Goal: Information Seeking & Learning: Learn about a topic

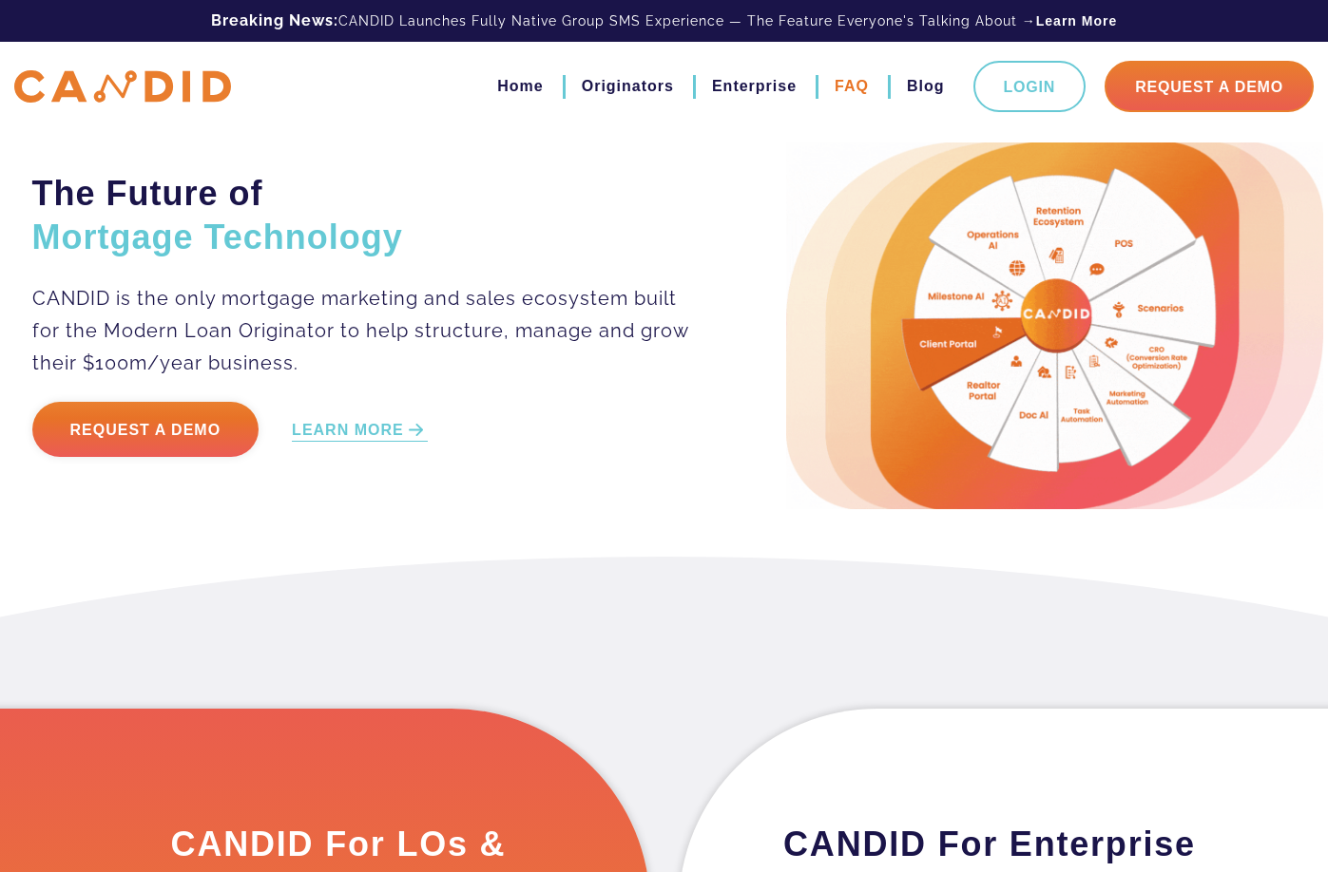
click at [839, 84] on link "FAQ" at bounding box center [851, 86] width 34 height 32
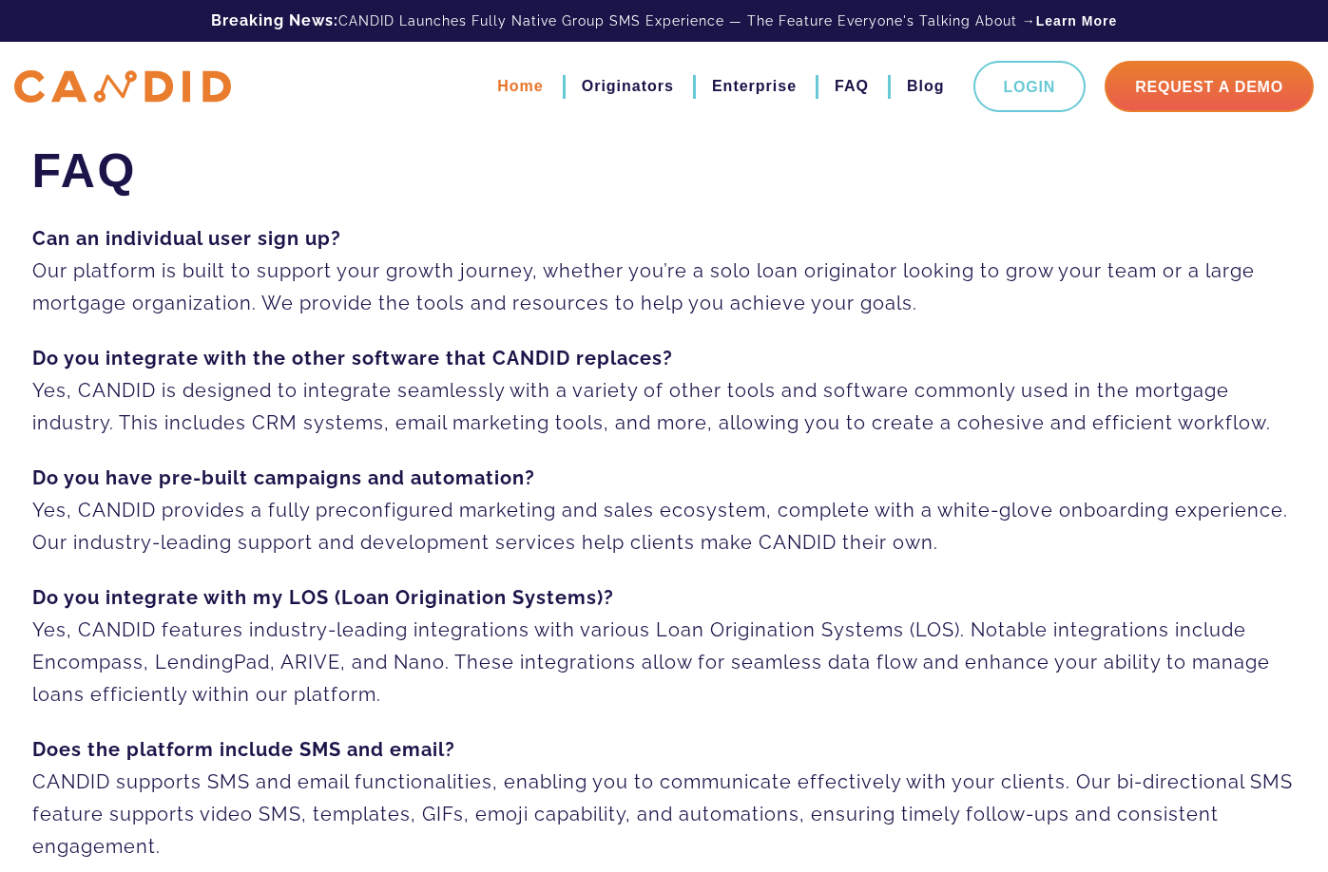
click at [524, 82] on link "Home" at bounding box center [520, 86] width 46 height 32
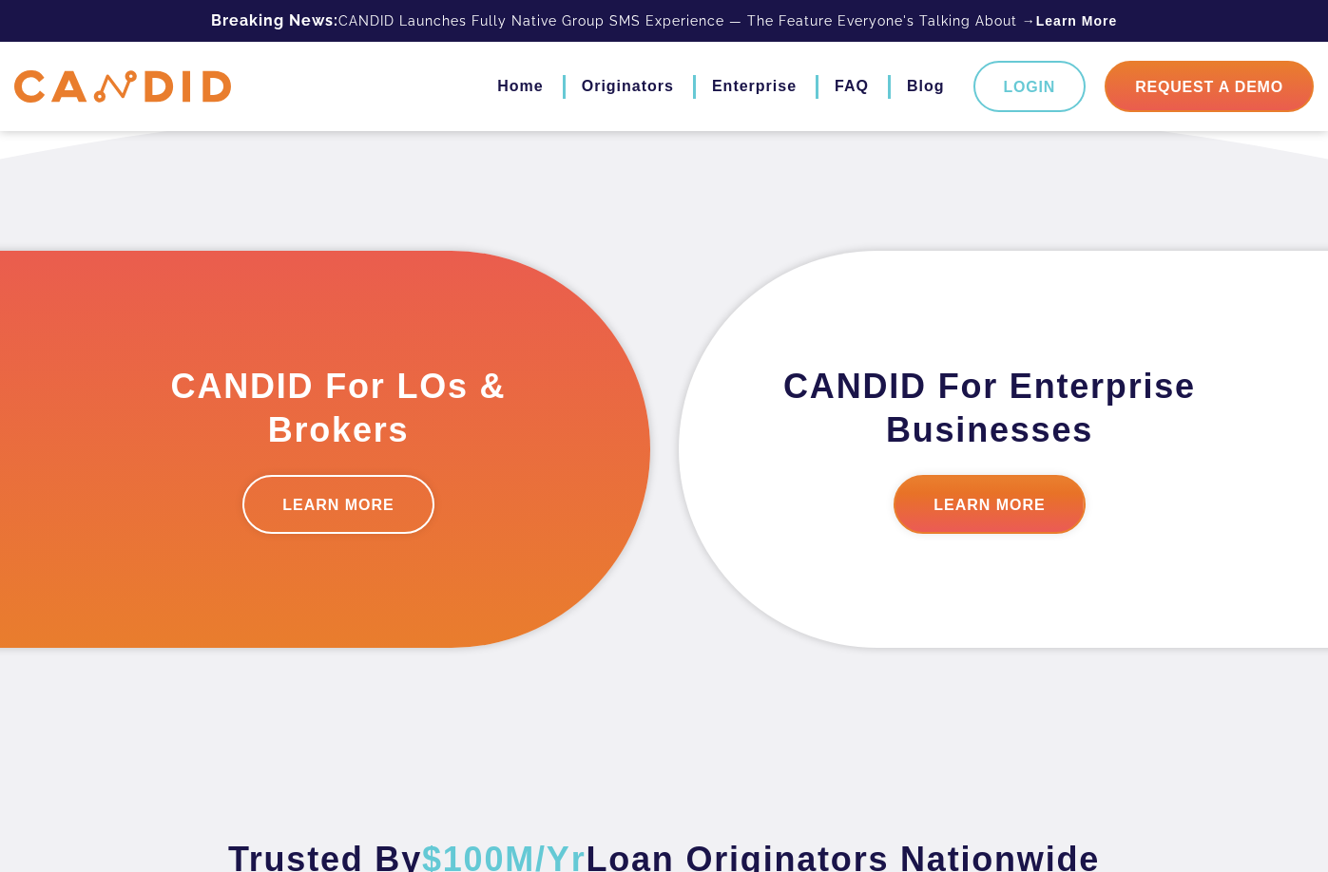
scroll to position [477, 0]
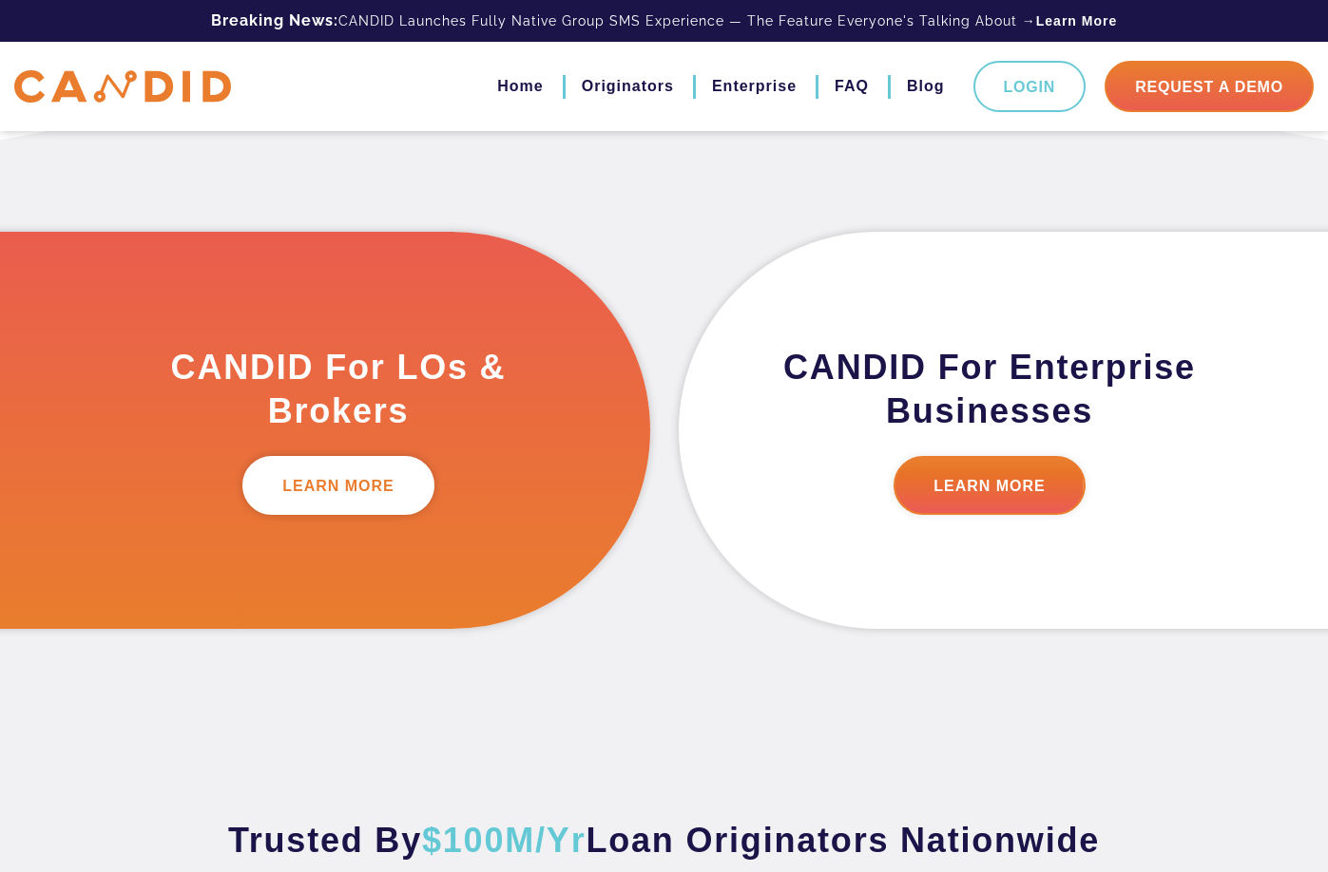
click at [373, 470] on link "LEARN MORE" at bounding box center [338, 485] width 192 height 59
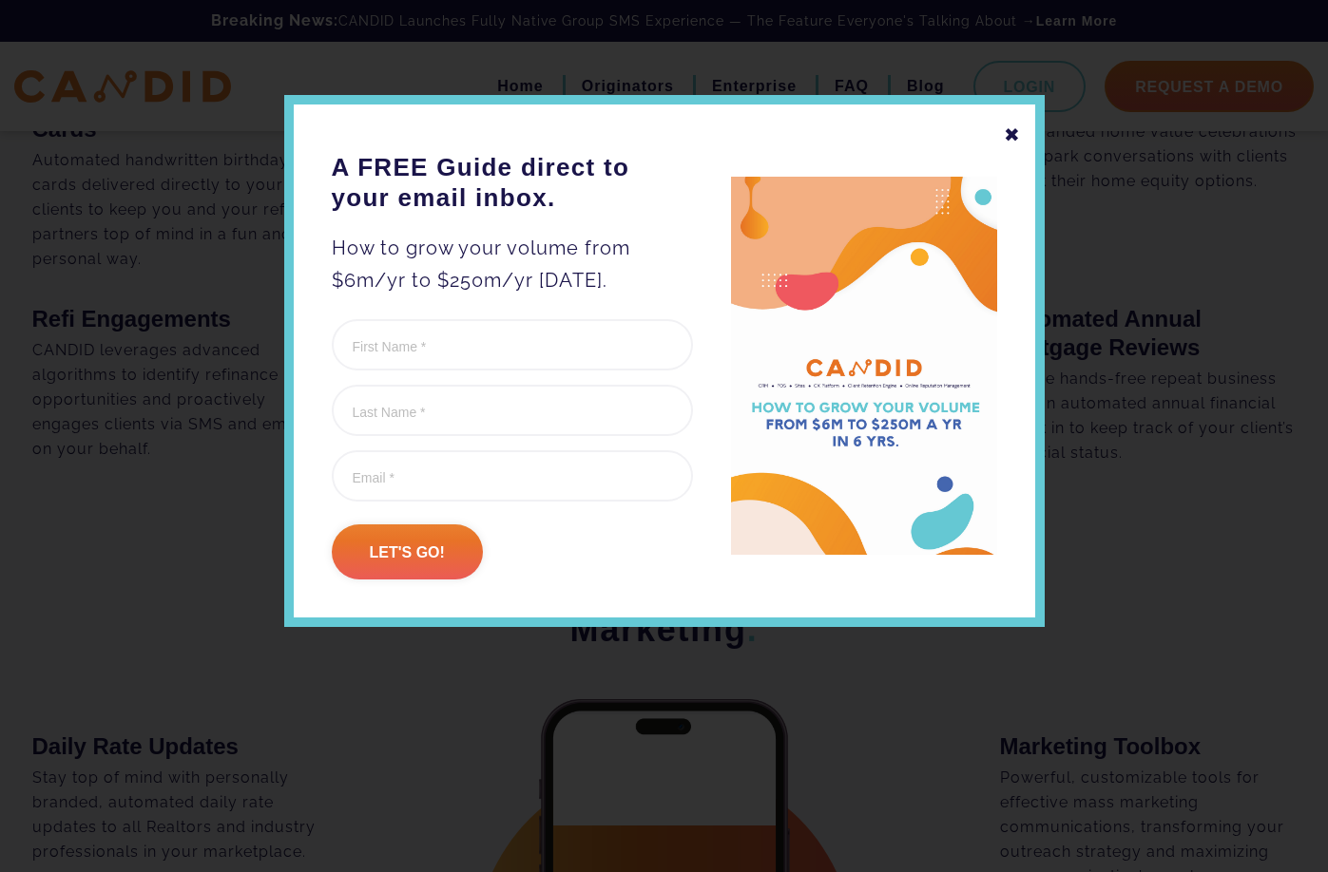
scroll to position [3058, 0]
click at [1019, 134] on div "✖" at bounding box center [1012, 135] width 17 height 32
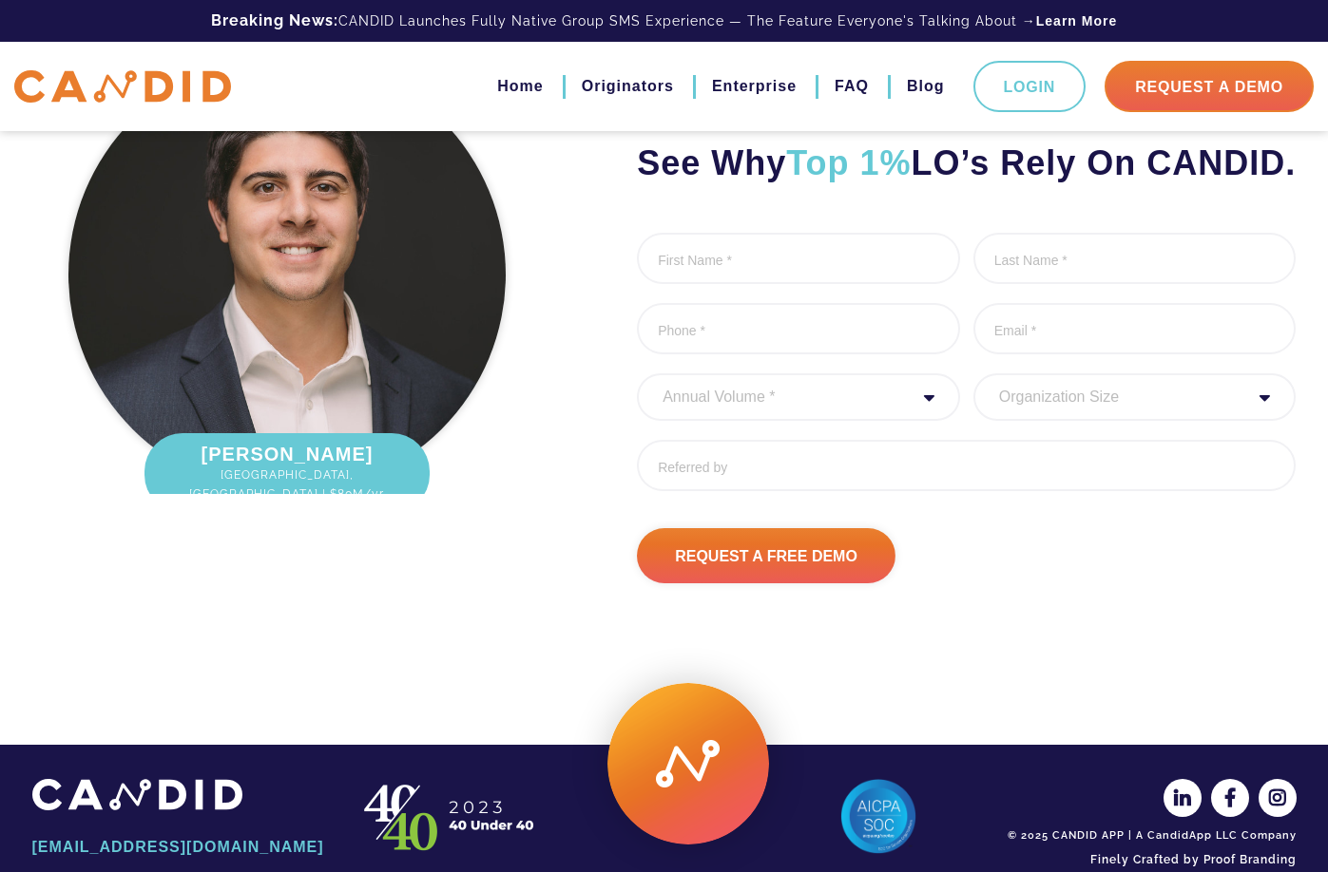
scroll to position [6228, 0]
